Goal: Task Accomplishment & Management: Manage account settings

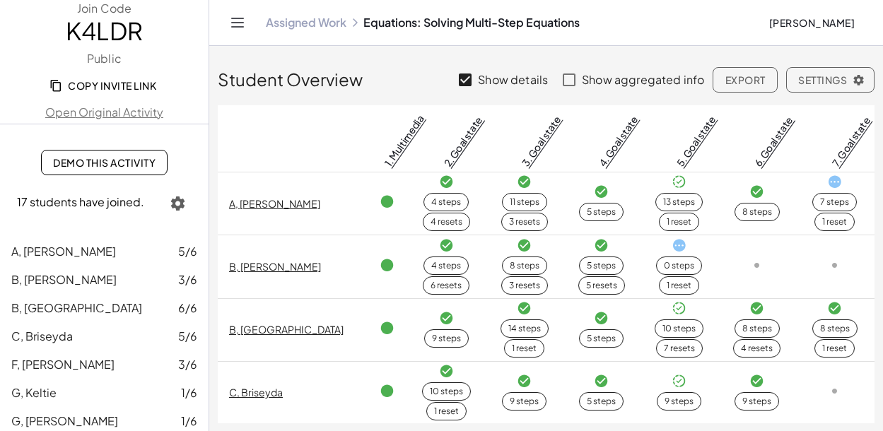
scroll to position [141, 0]
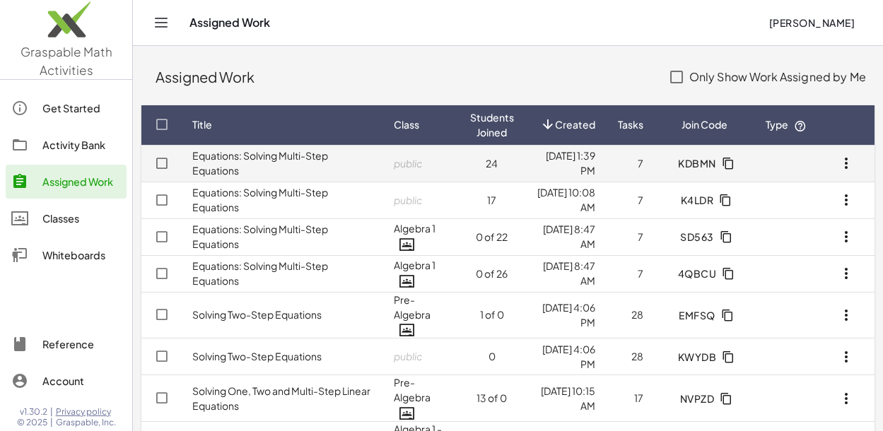
click at [789, 171] on td at bounding box center [787, 163] width 64 height 37
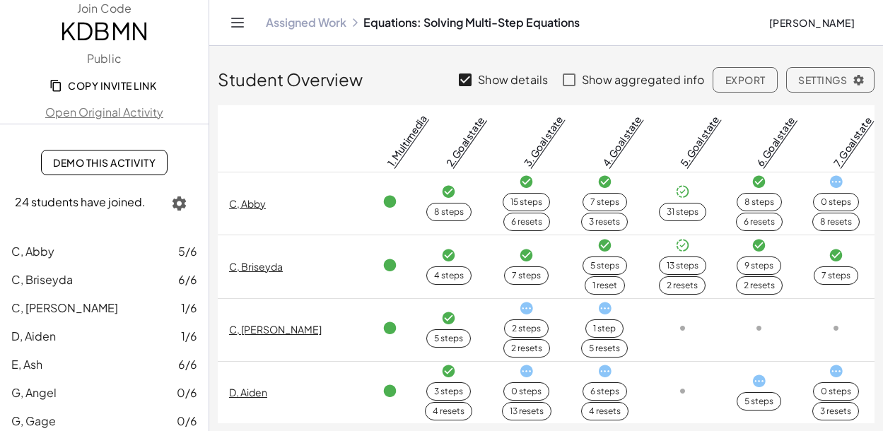
click at [832, 86] on button "Settings" at bounding box center [830, 79] width 88 height 25
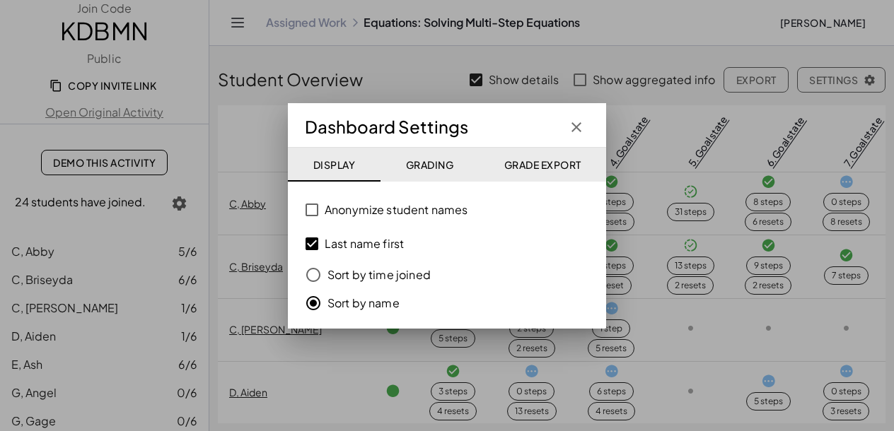
click at [529, 165] on span "Grade Export" at bounding box center [542, 164] width 77 height 13
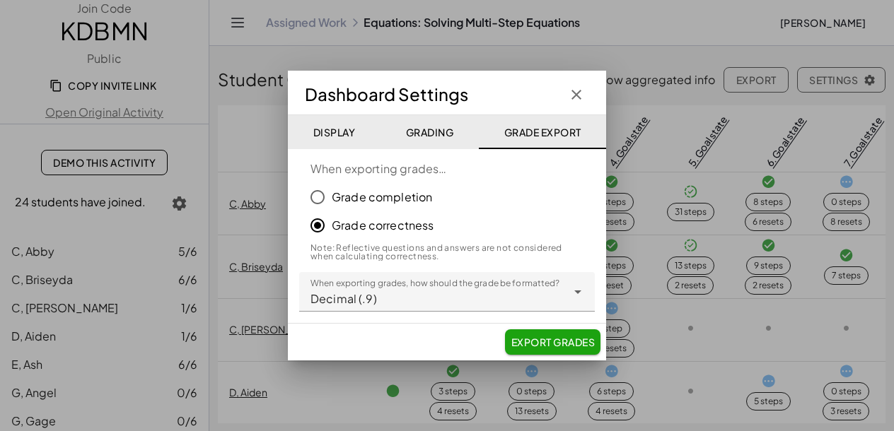
click at [430, 134] on span "Grading" at bounding box center [429, 132] width 48 height 13
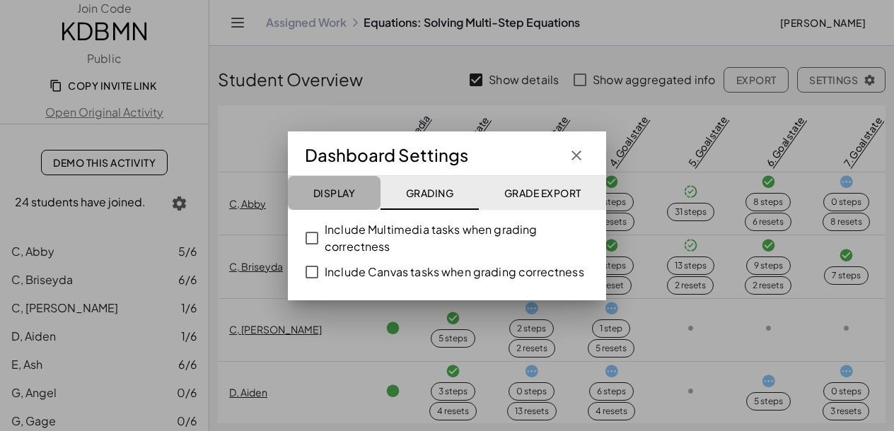
click at [329, 190] on span "Display" at bounding box center [334, 193] width 42 height 13
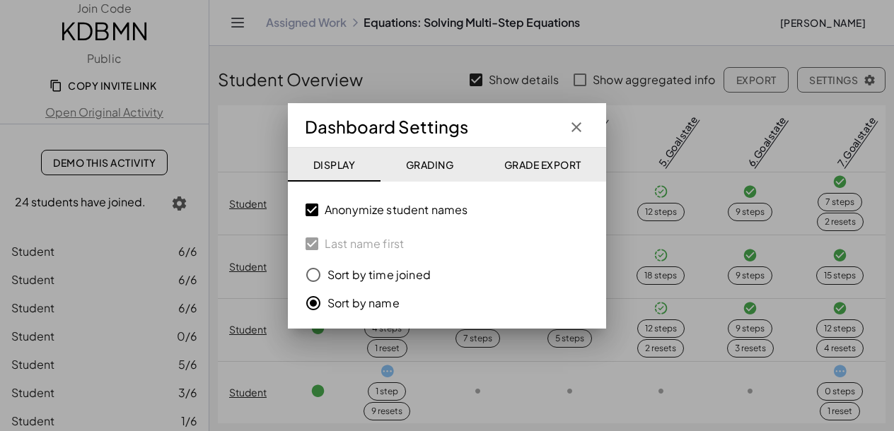
click at [571, 127] on icon "button" at bounding box center [576, 127] width 17 height 17
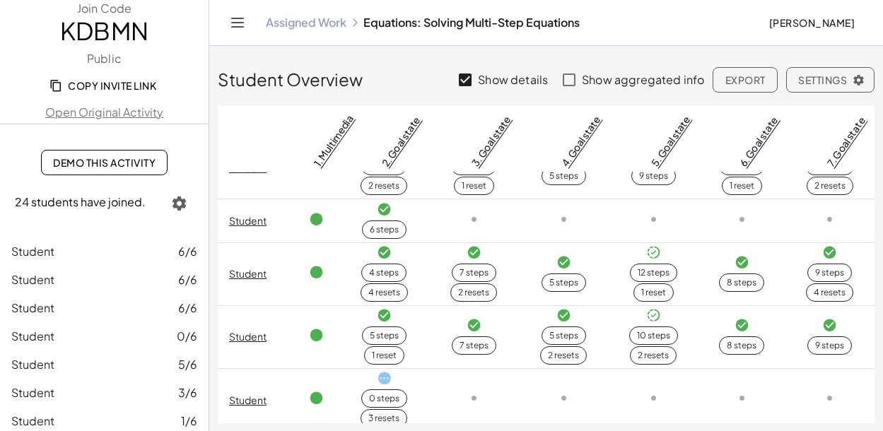
scroll to position [566, 0]
